Goal: Information Seeking & Learning: Find specific fact

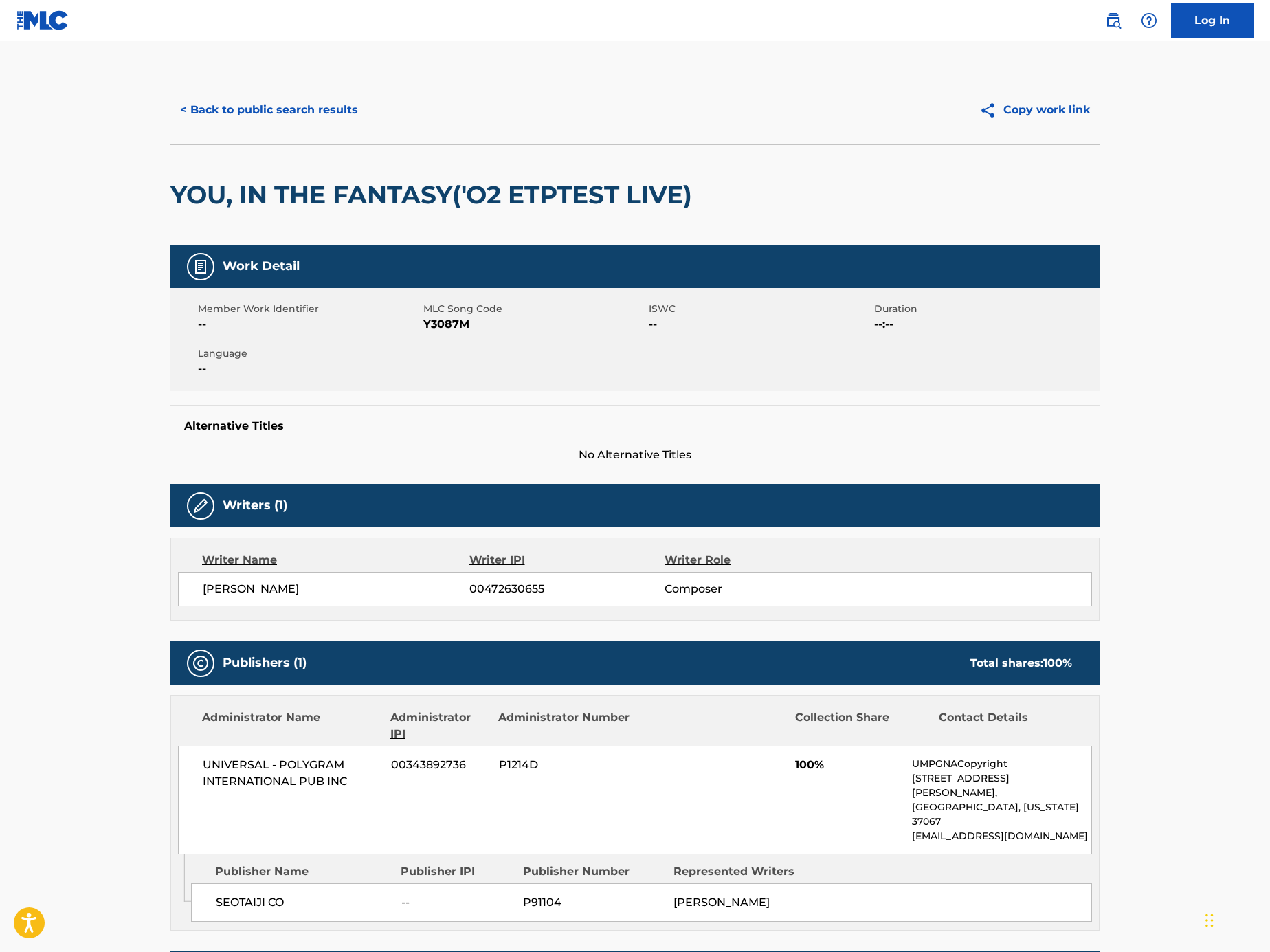
click at [300, 104] on button "< Back to public search results" at bounding box center [269, 110] width 197 height 35
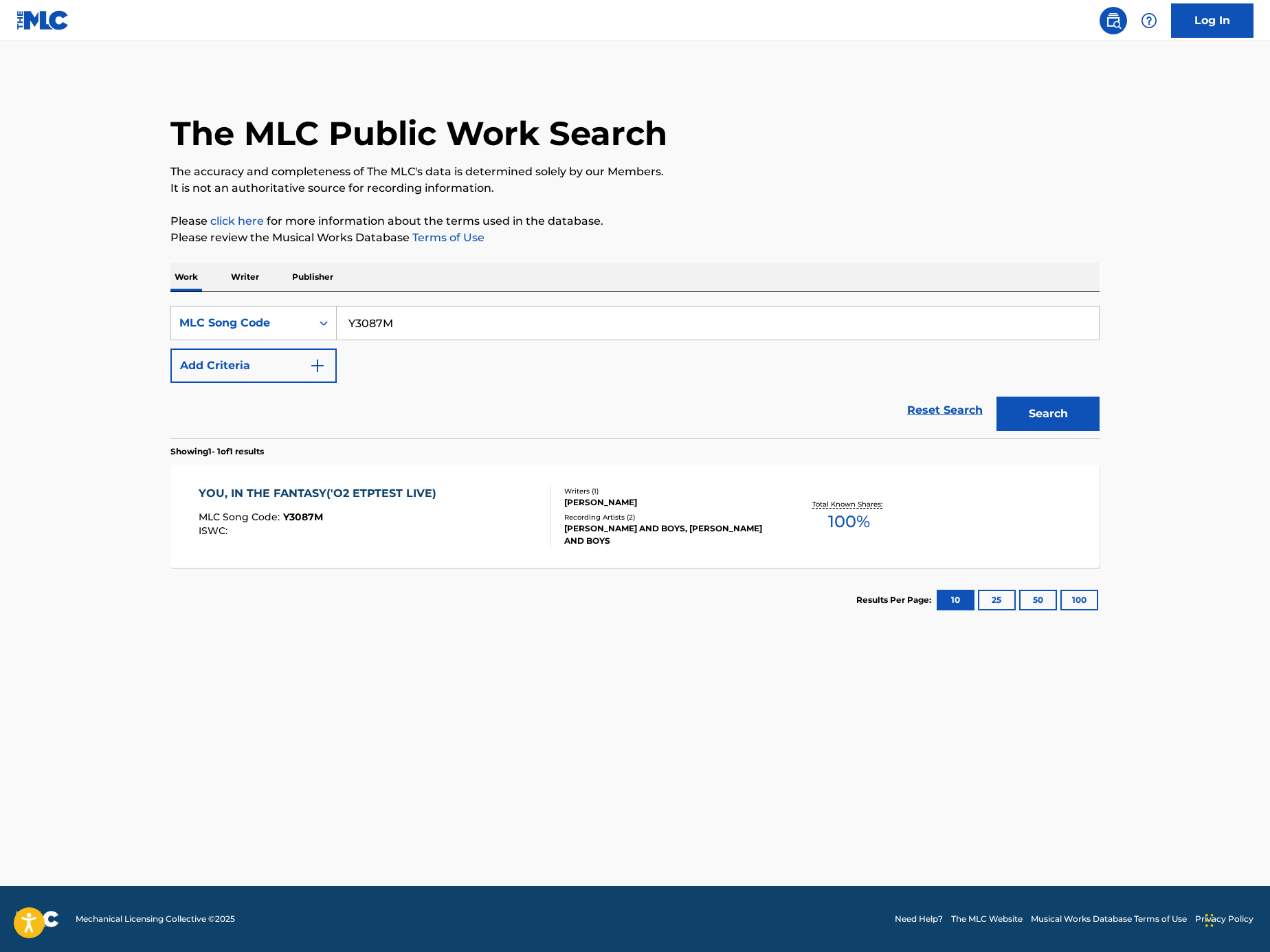
click at [493, 532] on div "YOU, IN THE FANTASY('O2 ETPTEST LIVE) MLC Song Code : Y3087M ISWC :" at bounding box center [375, 516] width 353 height 62
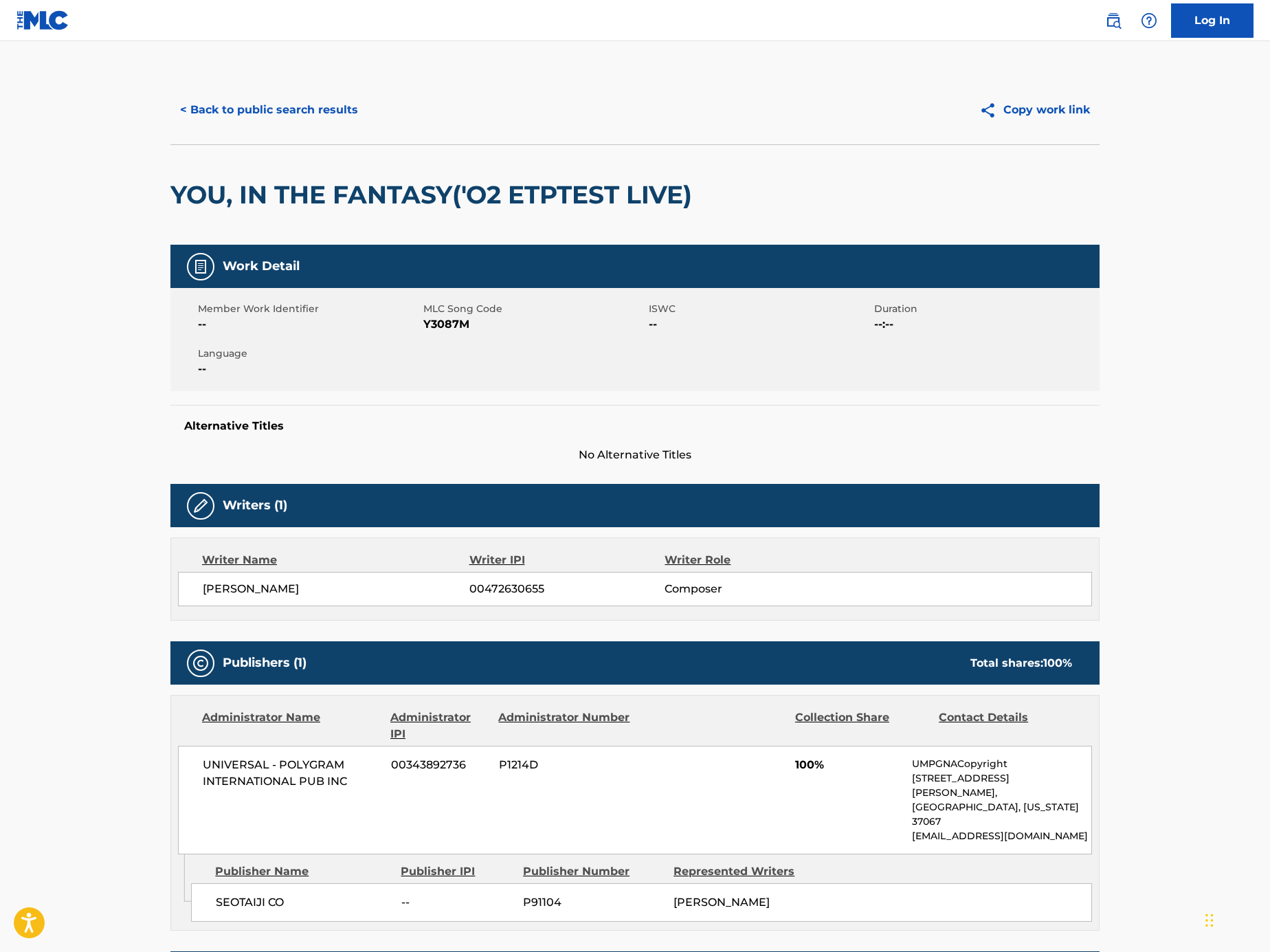
click at [334, 118] on button "< Back to public search results" at bounding box center [269, 110] width 197 height 35
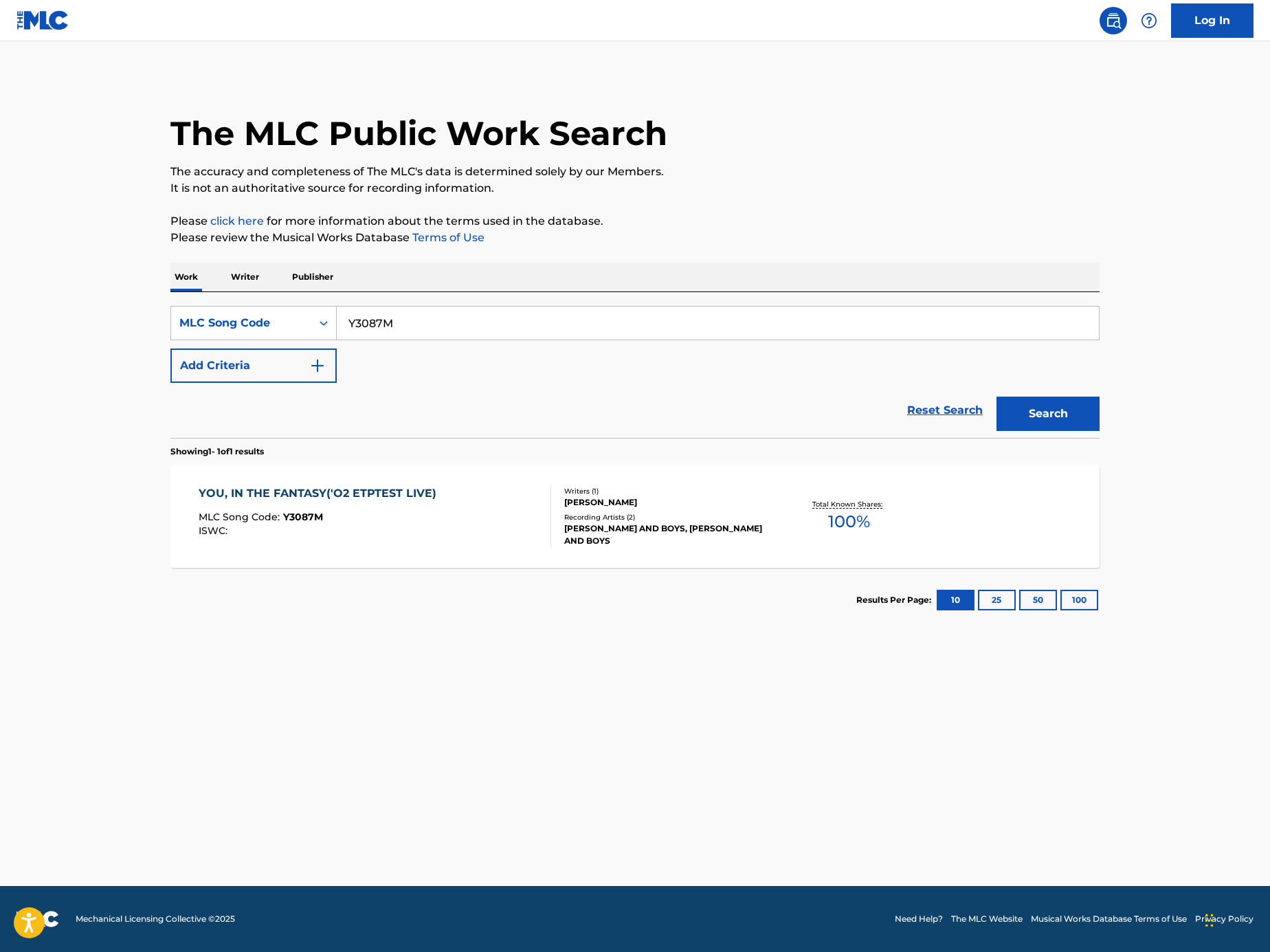
click at [501, 310] on input "Y3087M" at bounding box center [717, 322] width 762 height 33
paste input "T82278"
type input "T82278"
click at [1042, 424] on button "Search" at bounding box center [1048, 413] width 103 height 35
click at [360, 496] on div "TTL LISTEN 2 MLC Song Code : T82278 ISWC :" at bounding box center [375, 516] width 353 height 62
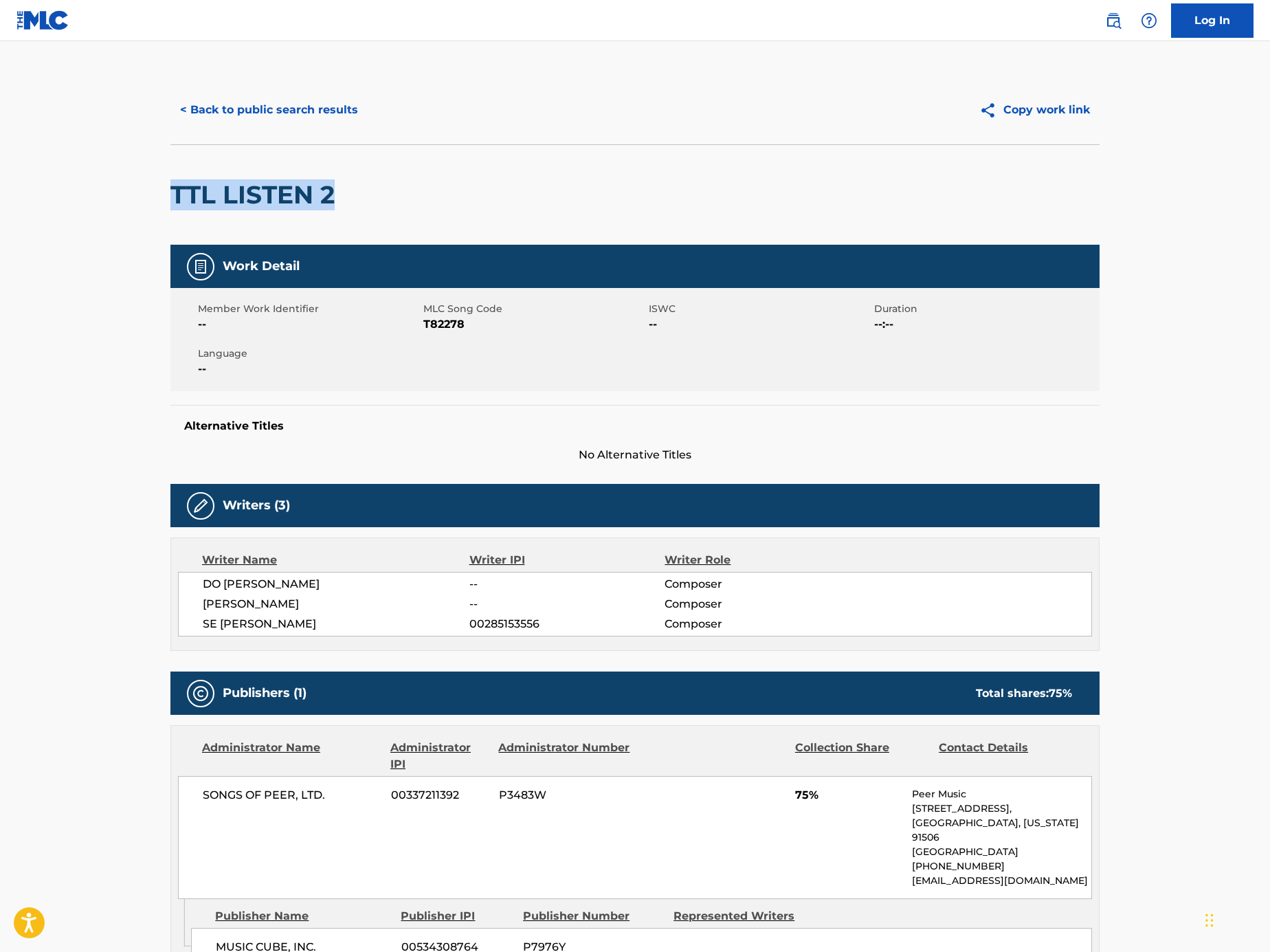
drag, startPoint x: 358, startPoint y: 199, endPoint x: 138, endPoint y: 196, distance: 220.0
click at [138, 196] on main "< Back to public search results Copy work link TTL LISTEN 2 Work Detail Member …" at bounding box center [635, 775] width 1270 height 1467
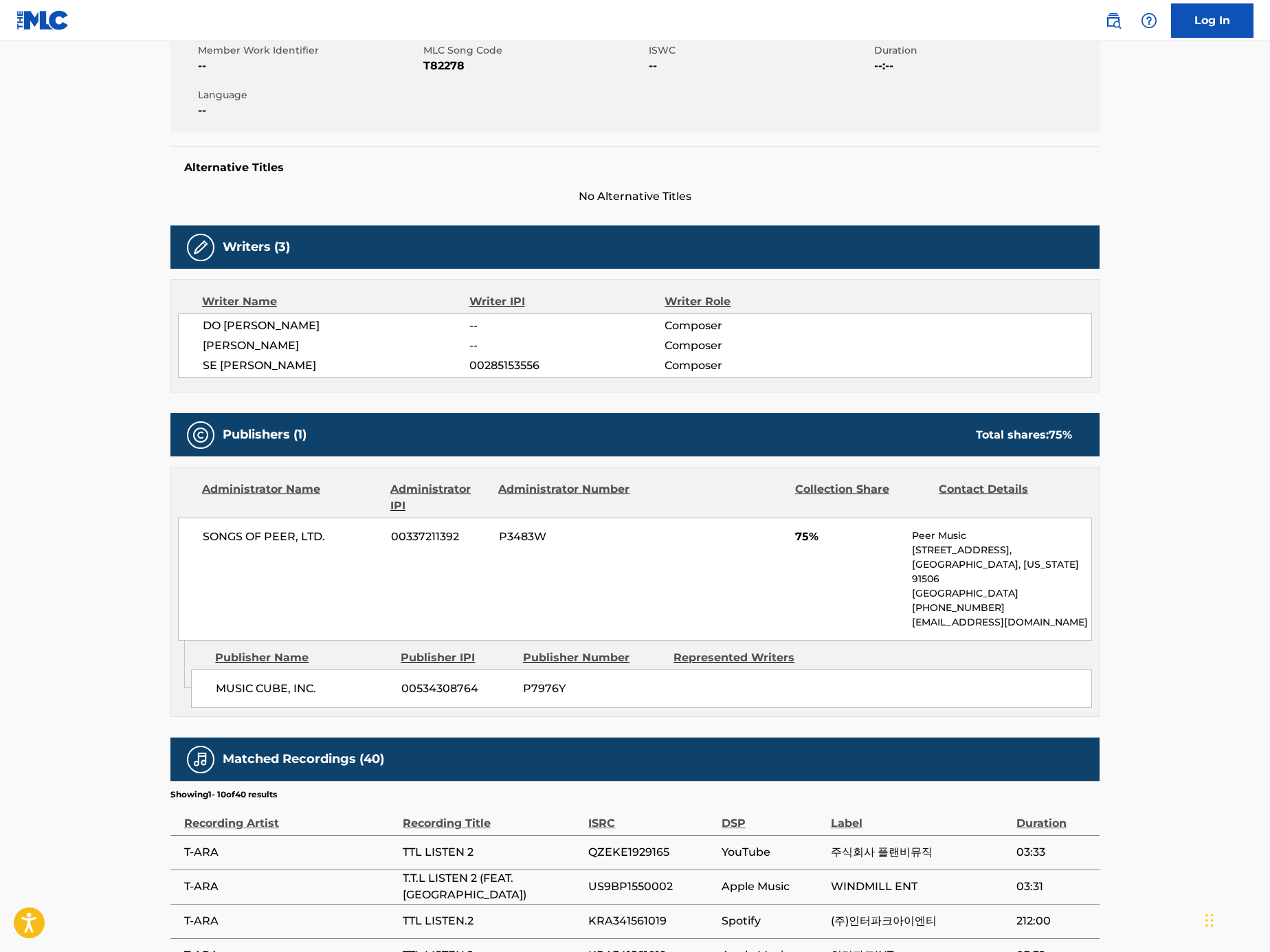
scroll to position [370, 0]
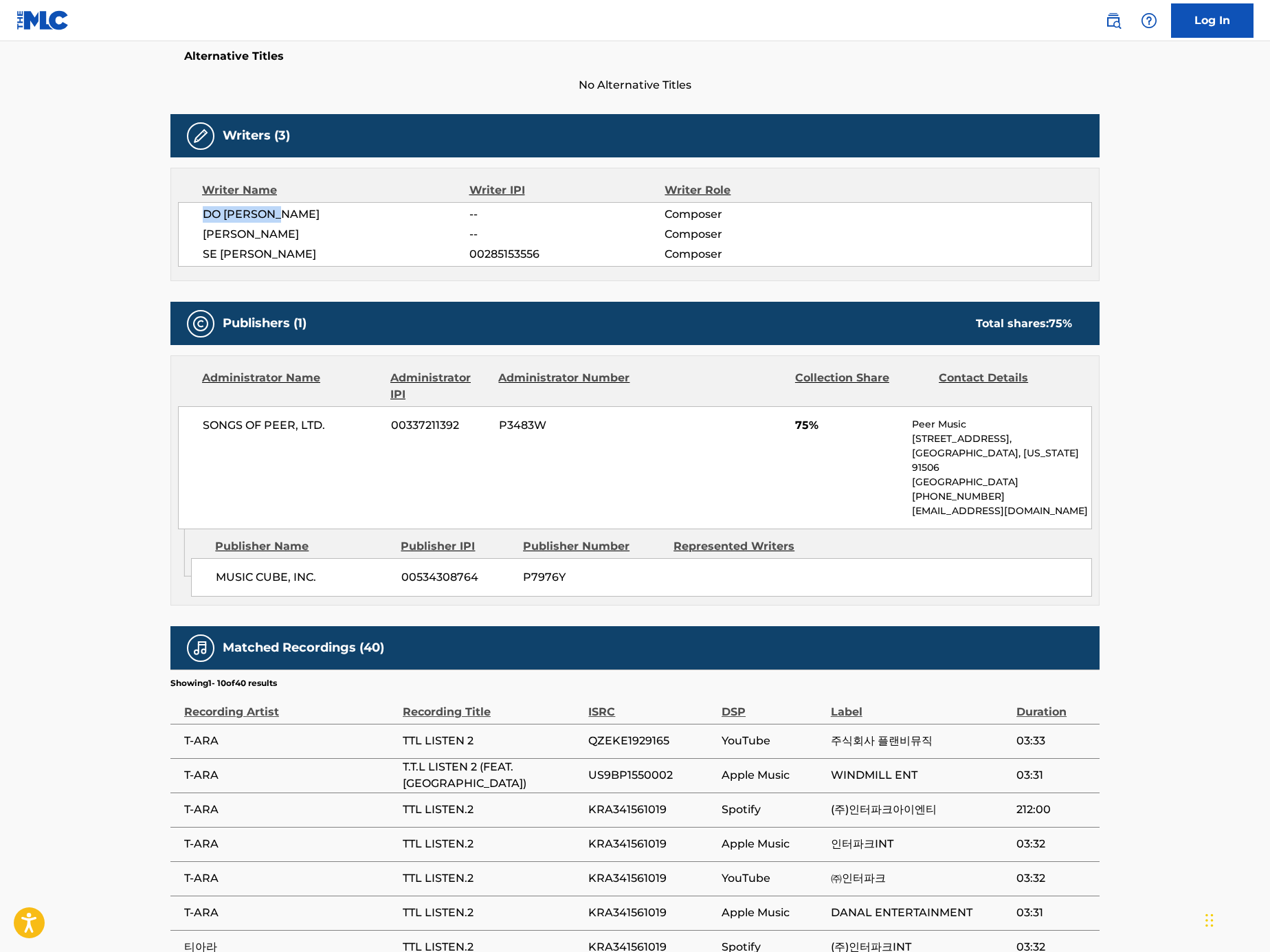
drag, startPoint x: 258, startPoint y: 218, endPoint x: 301, endPoint y: 232, distance: 45.2
click at [205, 218] on span "DO [PERSON_NAME]" at bounding box center [336, 214] width 267 height 16
drag, startPoint x: 283, startPoint y: 254, endPoint x: 162, endPoint y: 254, distance: 121.0
click at [162, 254] on div "< Back to public search results Copy work link TTL LISTEN 2 Work Detail Member …" at bounding box center [635, 411] width 962 height 1411
copy span "SE [PERSON_NAME]"
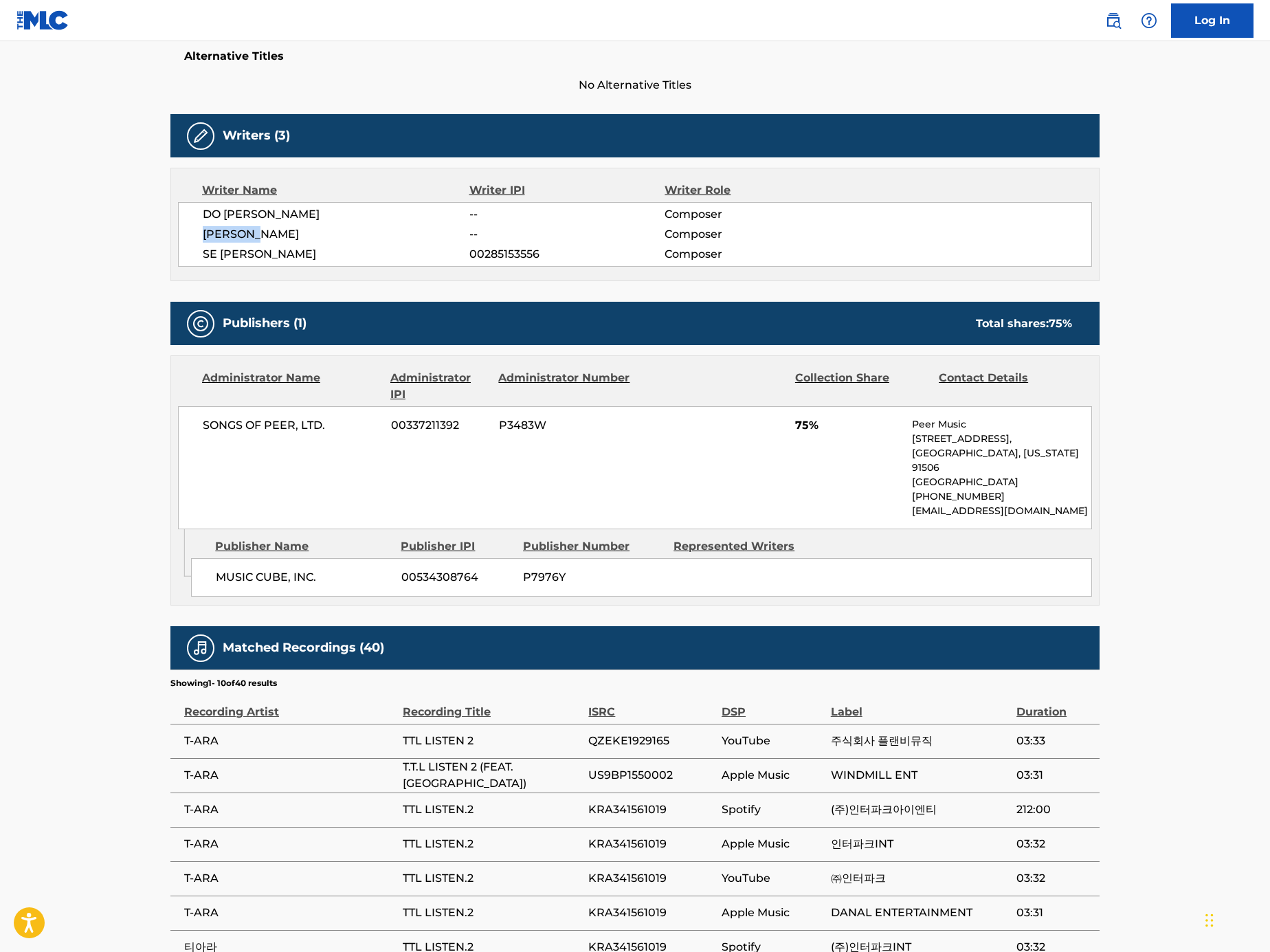
drag, startPoint x: 272, startPoint y: 225, endPoint x: 202, endPoint y: 225, distance: 70.0
click at [203, 226] on span "[PERSON_NAME]" at bounding box center [336, 234] width 267 height 16
copy span "[PERSON_NAME]"
click at [296, 230] on span "[PERSON_NAME]" at bounding box center [336, 234] width 267 height 16
drag, startPoint x: 280, startPoint y: 232, endPoint x: 413, endPoint y: 203, distance: 136.1
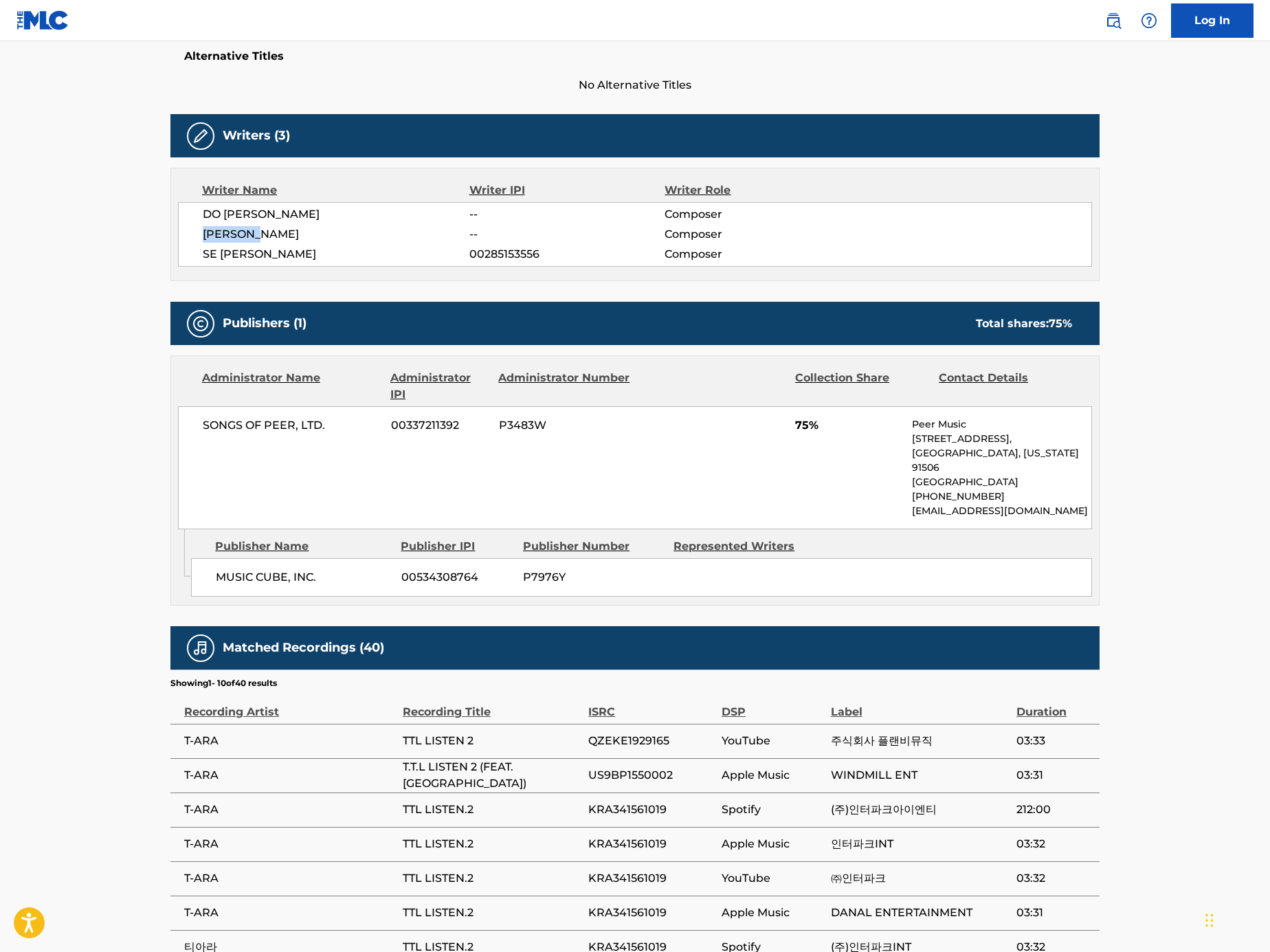
click at [186, 234] on div "DO [PERSON_NAME] -- Composer [PERSON_NAME] -- Composer SE [PERSON_NAME] 0028515…" at bounding box center [635, 234] width 914 height 65
copy span "[PERSON_NAME]"
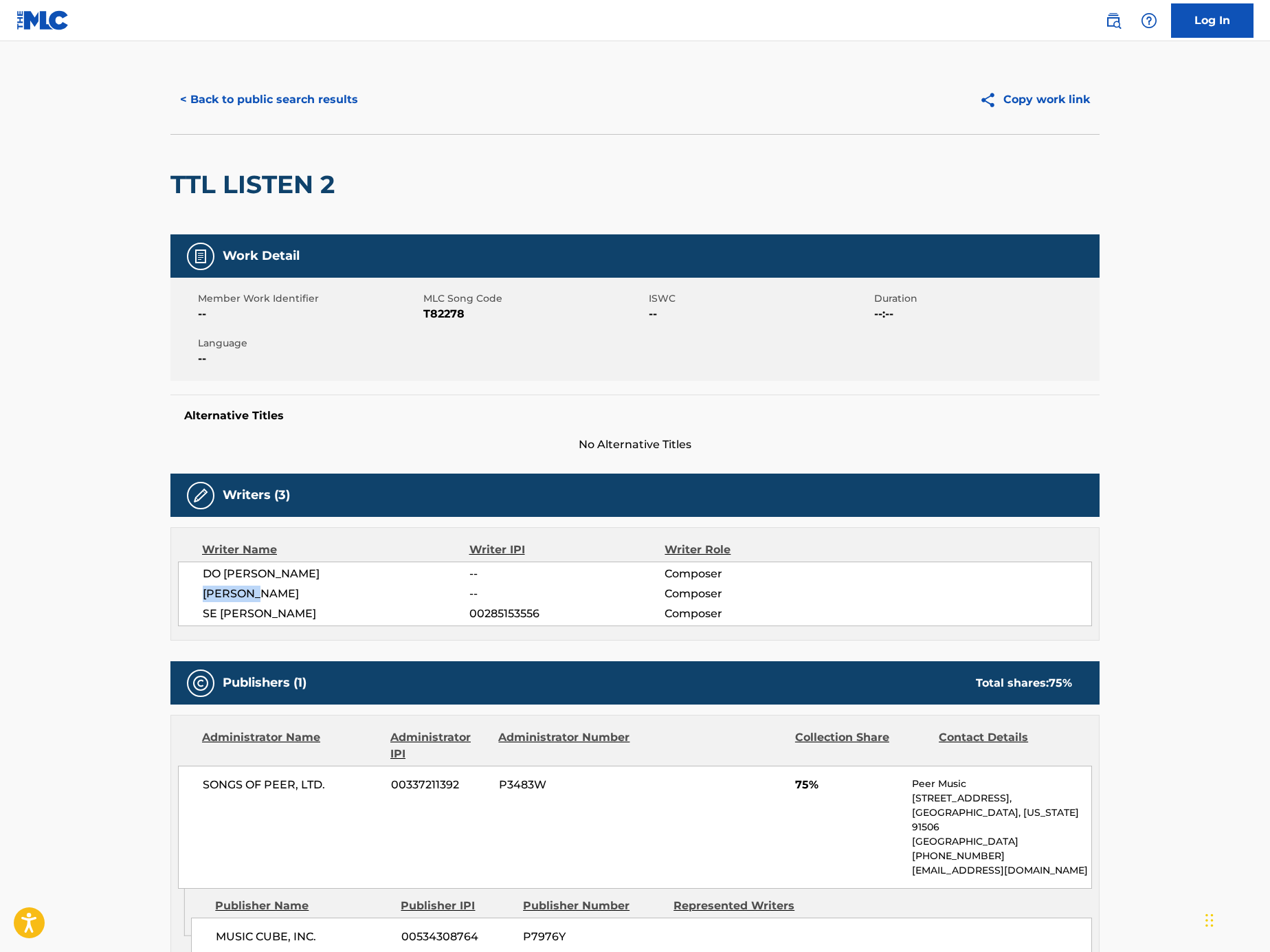
scroll to position [0, 0]
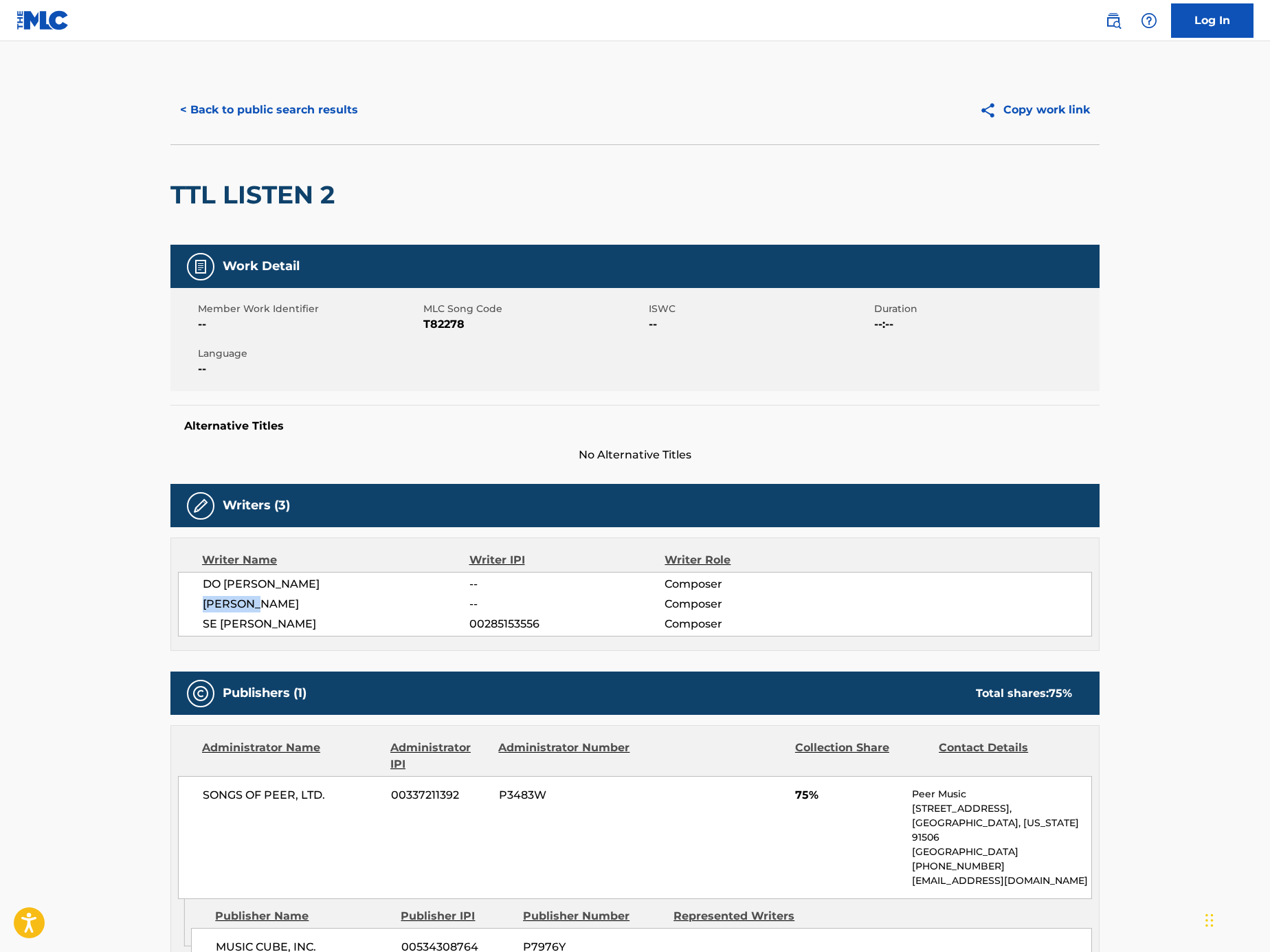
click at [210, 101] on button "< Back to public search results" at bounding box center [269, 110] width 197 height 35
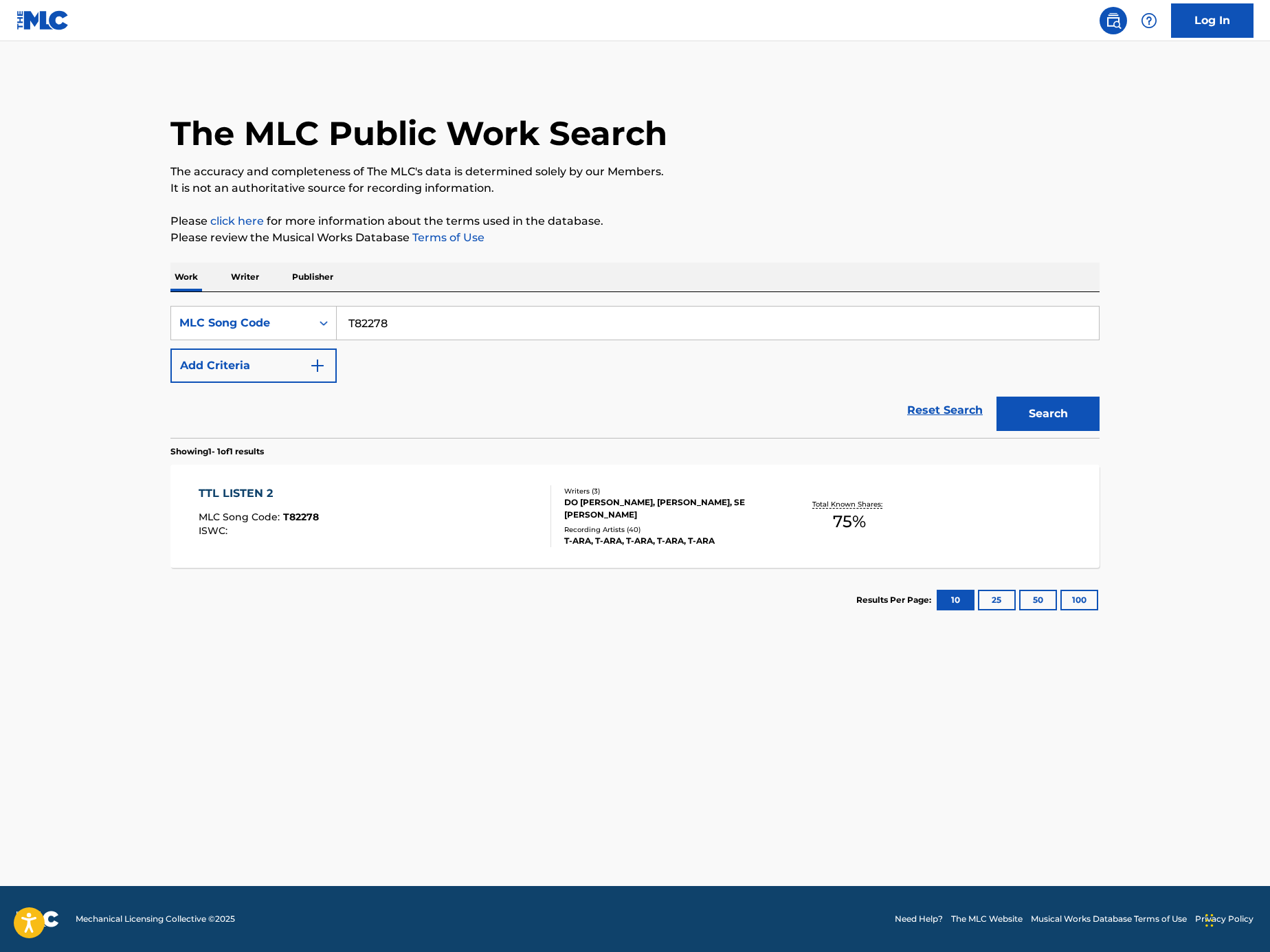
click at [506, 318] on input "T82278" at bounding box center [717, 322] width 762 height 33
paste input "Search Form"
click at [864, 331] on input "Search Form" at bounding box center [717, 322] width 762 height 33
paste input "Z3459F"
type input "Z3459F"
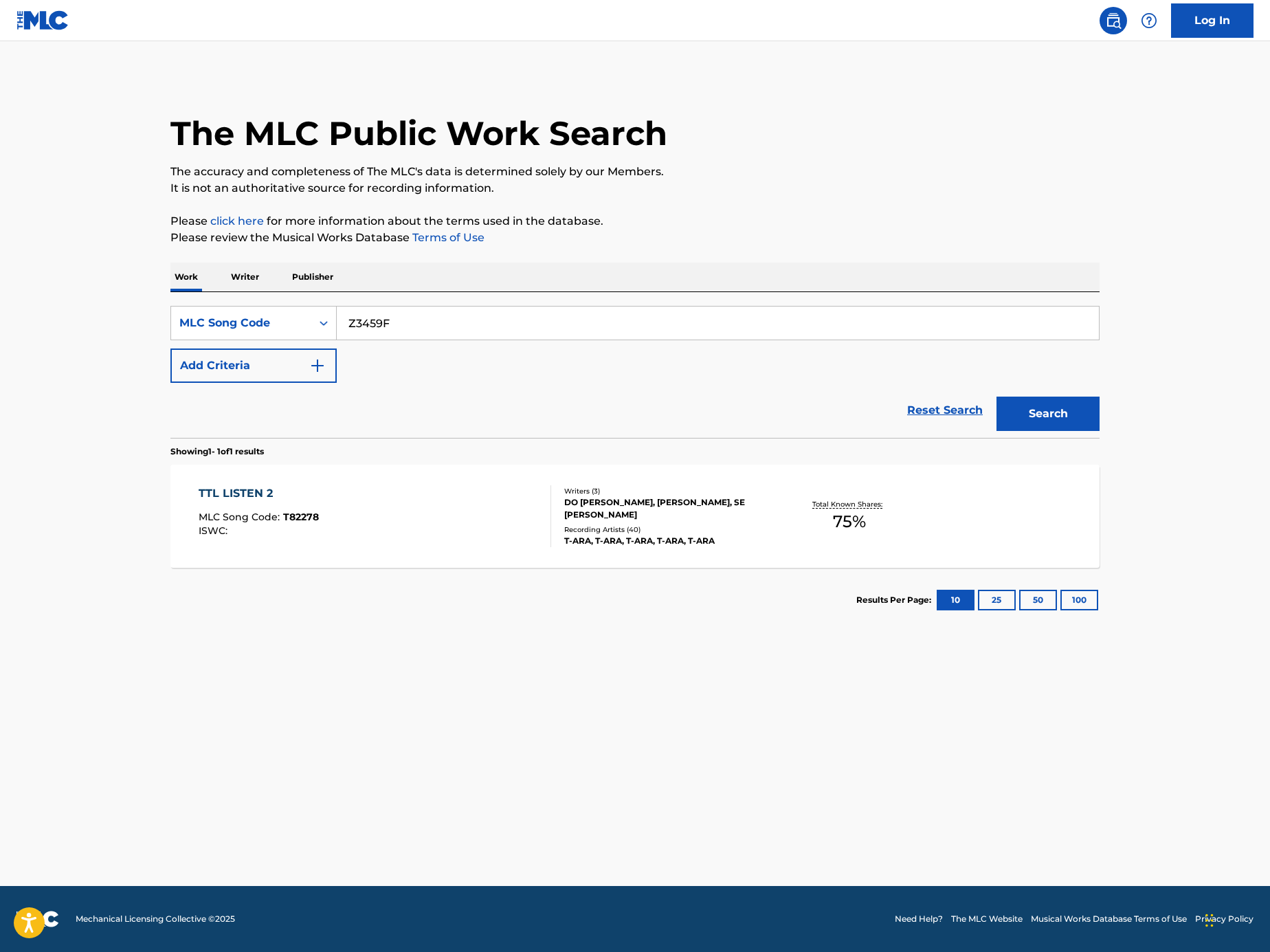
click at [1093, 397] on button "Search" at bounding box center [1048, 413] width 103 height 35
click at [415, 330] on input "Z3459F" at bounding box center [717, 322] width 762 height 33
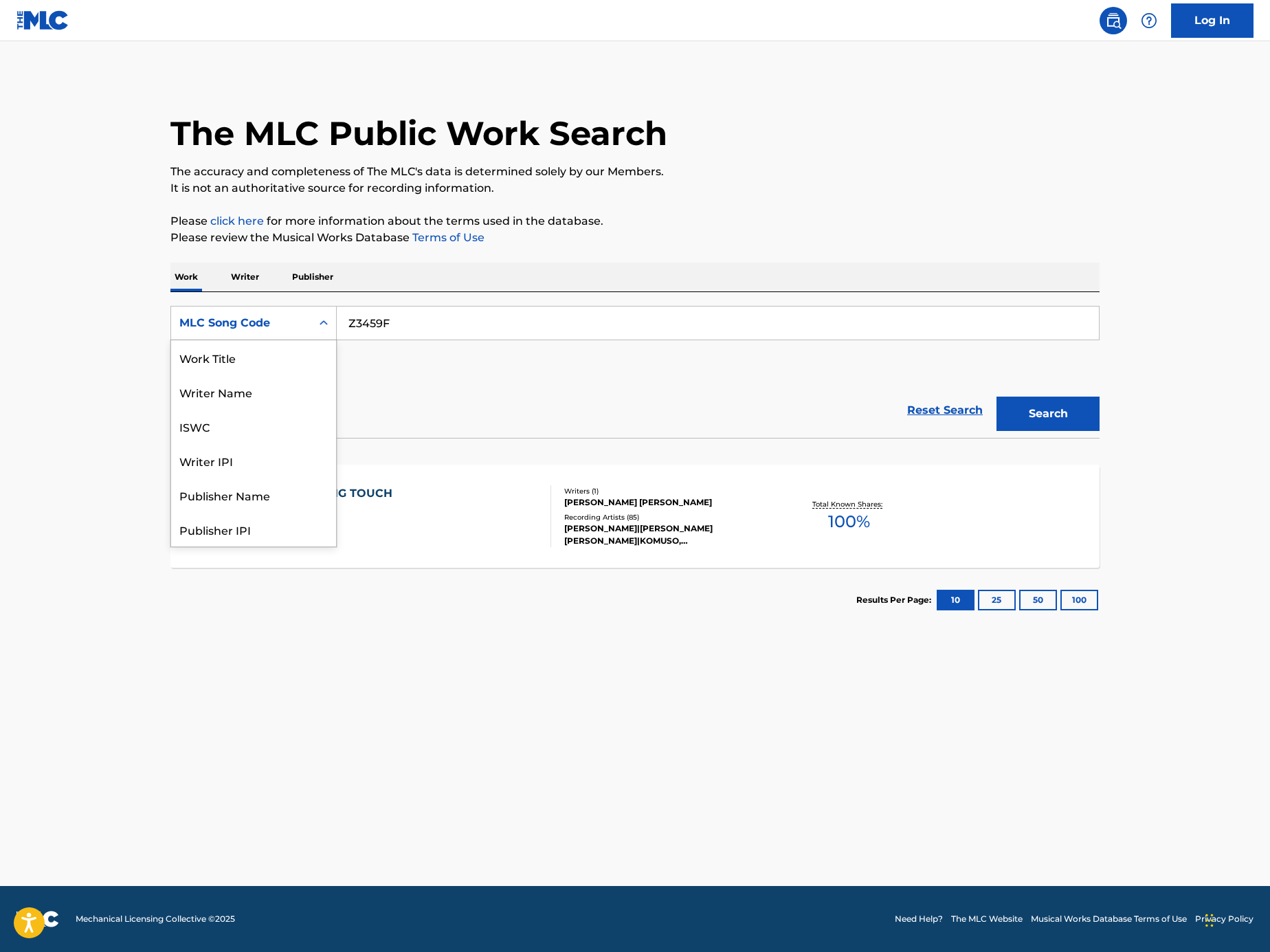
click at [293, 332] on div "MLC Song Code" at bounding box center [241, 322] width 140 height 26
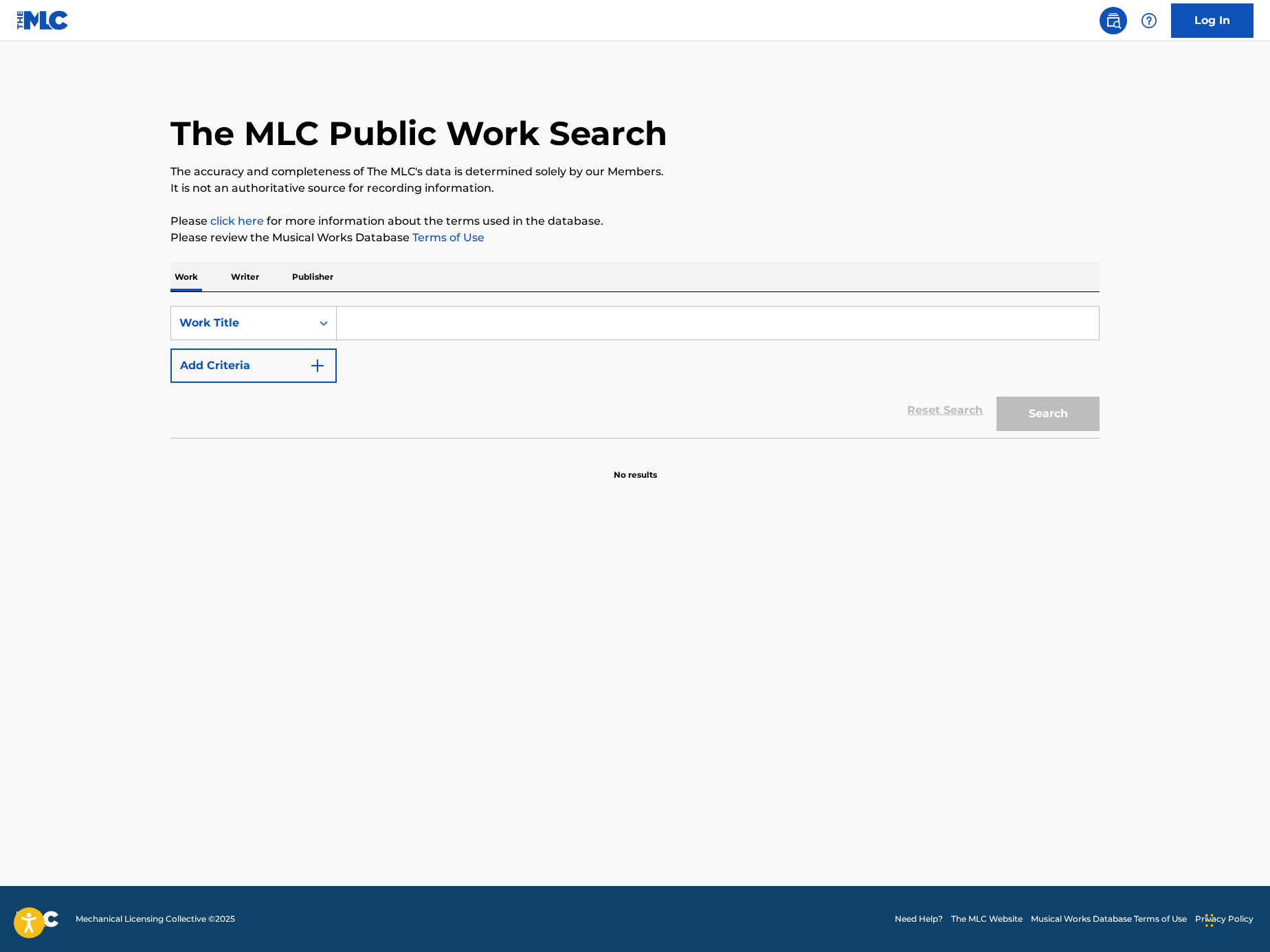
click at [372, 314] on input "Search Form" at bounding box center [717, 322] width 762 height 33
click at [843, 325] on input "Search Form" at bounding box center [717, 322] width 762 height 33
paste input "Sanctuary of Purification"
type input "Sanctuary of Purification"
click at [300, 375] on button "Add Criteria" at bounding box center [253, 365] width 166 height 35
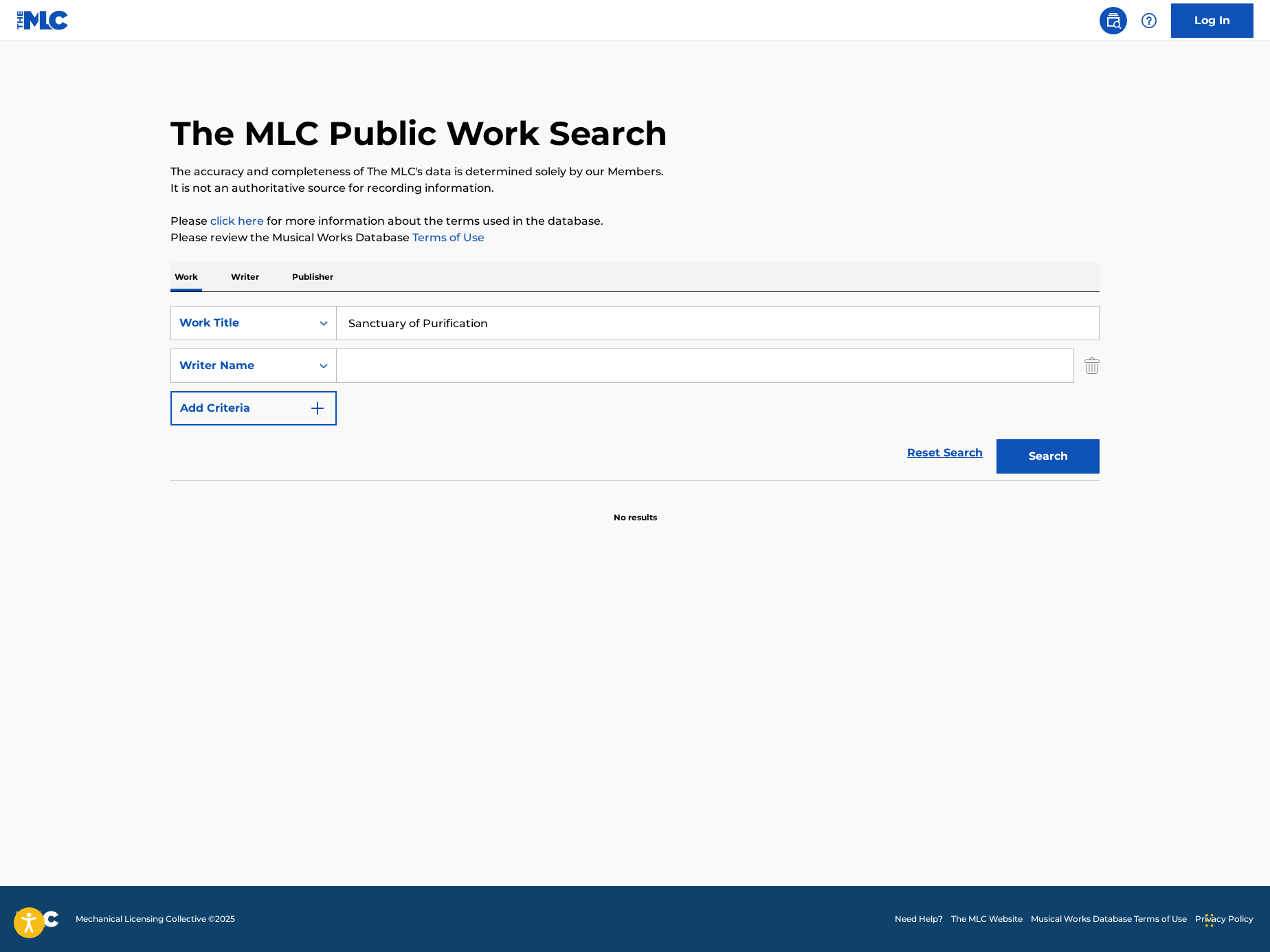
click at [470, 362] on input "Search Form" at bounding box center [705, 365] width 736 height 33
paste input "[PERSON_NAME] [PERSON_NAME]"
click at [1114, 461] on div "The MLC Public Work Search The accuracy and completeness of The MLC's data is d…" at bounding box center [635, 299] width 962 height 448
click at [1057, 461] on button "Search" at bounding box center [1048, 456] width 103 height 35
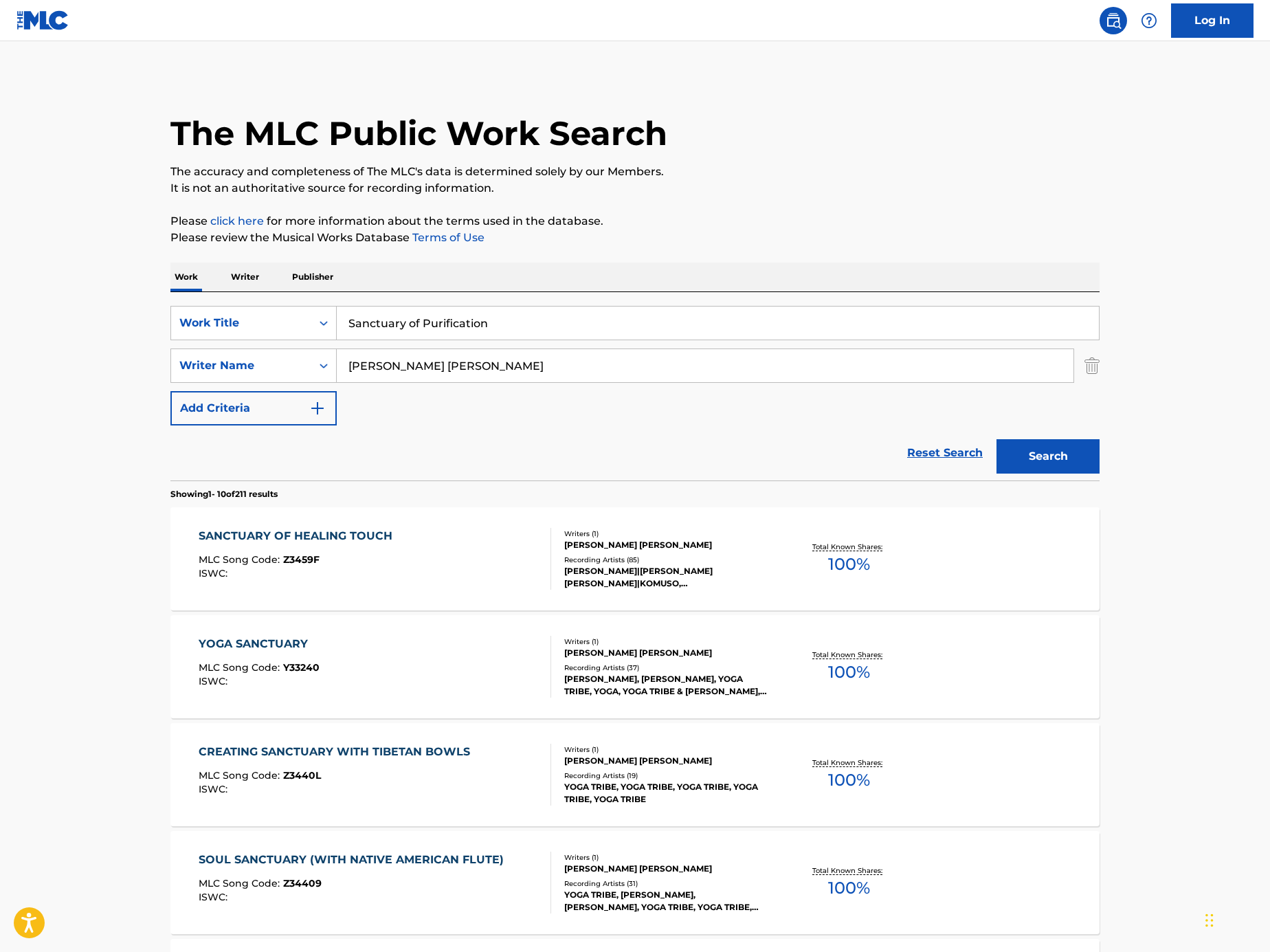
click at [858, 351] on input "[PERSON_NAME] [PERSON_NAME]" at bounding box center [705, 365] width 736 height 33
click at [856, 361] on input "[PERSON_NAME] [PERSON_NAME]" at bounding box center [705, 365] width 736 height 33
paste input "Marco Rinaldo"
type input "Marco Rinaldo"
click at [1063, 449] on button "Search" at bounding box center [1048, 456] width 103 height 35
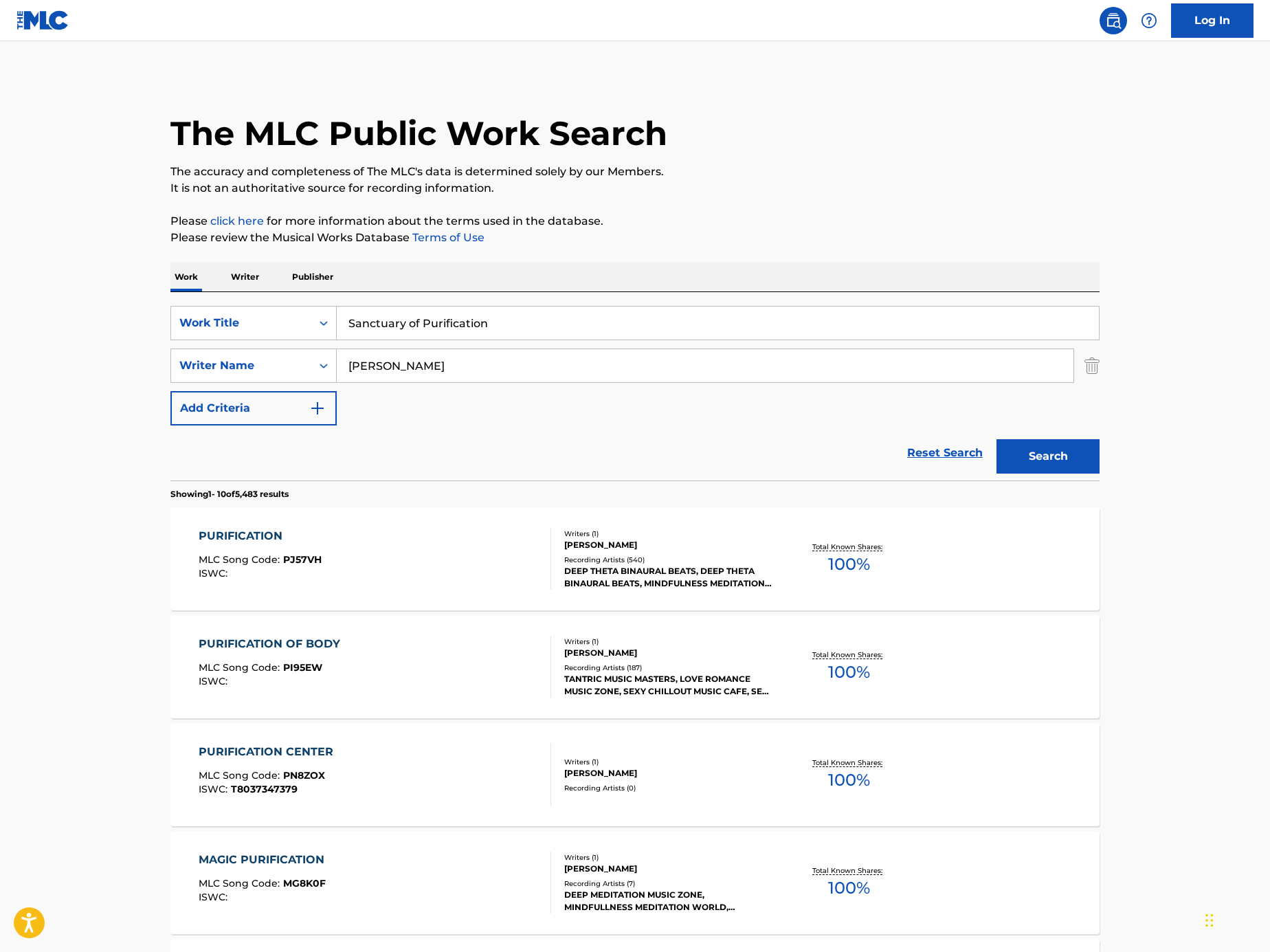
click at [364, 531] on div "PURIFICATION MLC Song Code : PJ57VH ISWC :" at bounding box center [375, 559] width 353 height 62
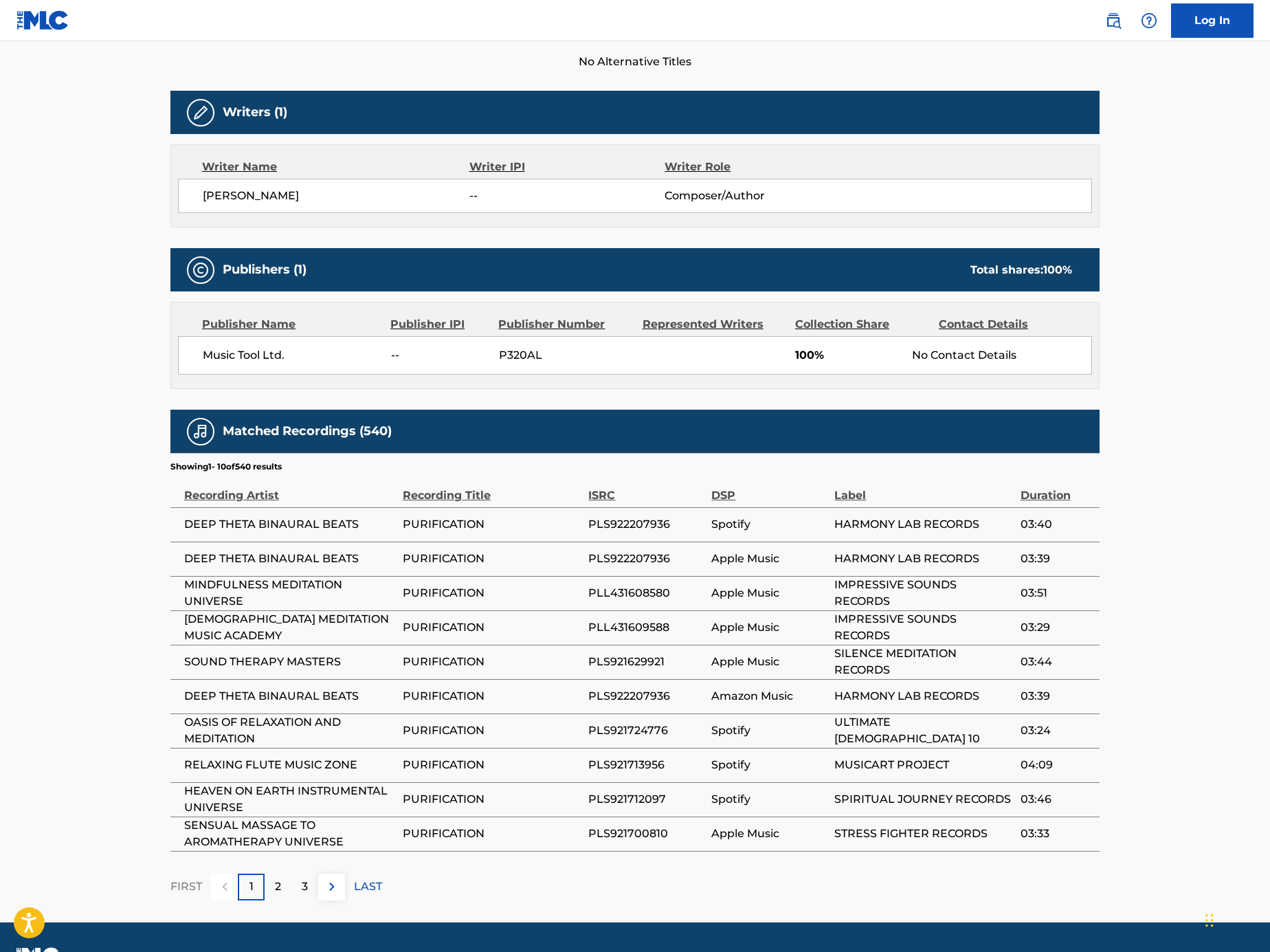
scroll to position [430, 0]
